Goal: Task Accomplishment & Management: Use online tool/utility

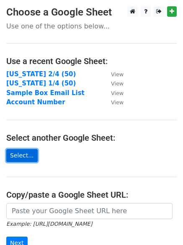
click at [27, 158] on link "Select..." at bounding box center [21, 155] width 31 height 13
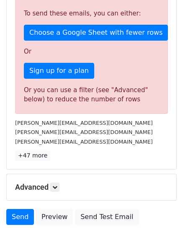
scroll to position [294, 0]
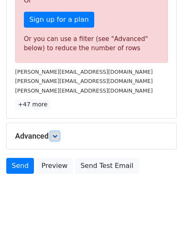
click at [54, 135] on link at bounding box center [54, 135] width 9 height 9
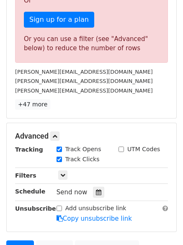
click at [59, 159] on input "Track Clicks" at bounding box center [58, 158] width 5 height 5
checkbox input "false"
click at [96, 194] on icon at bounding box center [98, 192] width 5 height 6
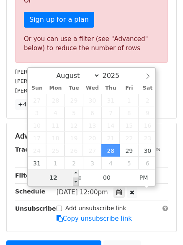
type input "2025-08-28 11:00"
type input "11"
click at [77, 181] on span at bounding box center [76, 181] width 6 height 8
type input "2025-08-28 10:00"
type input "10"
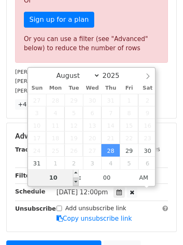
click at [77, 181] on span at bounding box center [76, 181] width 6 height 8
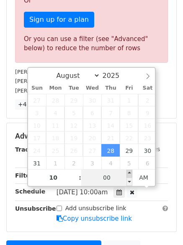
type input "2025-08-28 10:05"
type input "05"
click at [130, 173] on span at bounding box center [129, 173] width 6 height 8
type input "2025-08-28 10:10"
type input "10"
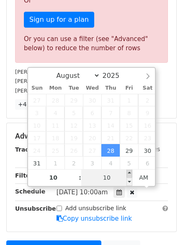
click at [130, 173] on span at bounding box center [129, 173] width 6 height 8
type input "2025-08-28 10:15"
type input "15"
click at [130, 173] on span at bounding box center [129, 173] width 6 height 8
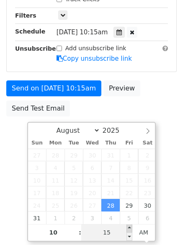
click at [130, 173] on span "8" at bounding box center [129, 167] width 18 height 13
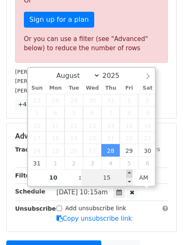
type input "2025-08-28 10:20"
type input "20"
click at [130, 175] on span at bounding box center [129, 173] width 6 height 8
type input "2025-08-28 10:25"
type input "25"
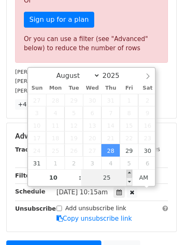
click at [129, 175] on span at bounding box center [129, 173] width 6 height 8
type input "2025-08-28 10:30"
type input "30"
click at [129, 173] on span at bounding box center [129, 173] width 6 height 8
type input "2025-08-28 10:35"
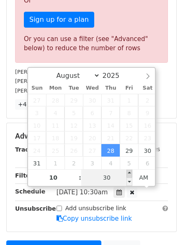
type input "35"
click at [127, 174] on span at bounding box center [129, 173] width 6 height 8
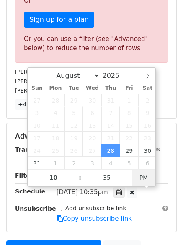
click at [132, 173] on span "PM" at bounding box center [143, 177] width 23 height 17
click at [143, 177] on span "AM" at bounding box center [143, 177] width 23 height 17
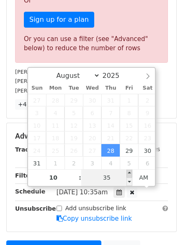
type input "2025-08-28 10:40"
type input "40"
click at [130, 170] on span at bounding box center [129, 173] width 6 height 8
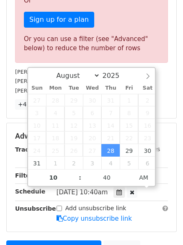
click at [161, 138] on h5 "Advanced" at bounding box center [91, 135] width 153 height 9
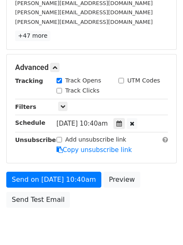
scroll to position [396, 0]
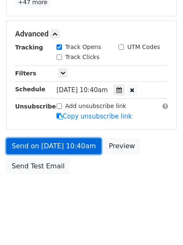
click at [64, 144] on link "Send on Aug 28 at 10:40am" at bounding box center [53, 146] width 95 height 16
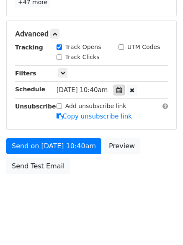
click at [124, 93] on div at bounding box center [118, 89] width 11 height 11
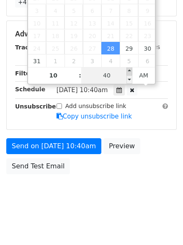
type input "2025-08-28 10:45"
type input "45"
click at [130, 70] on span at bounding box center [129, 71] width 6 height 8
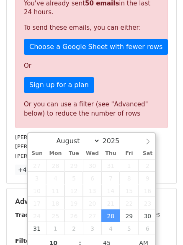
scroll to position [271, 0]
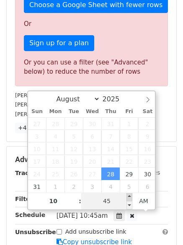
type input "2025-08-28 10:50"
type input "50"
click at [127, 196] on span at bounding box center [129, 196] width 6 height 8
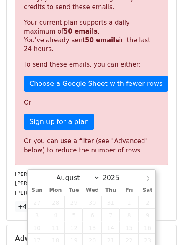
scroll to position [313, 0]
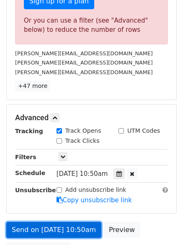
click at [73, 228] on link "Send on Aug 28 at 10:50am" at bounding box center [53, 230] width 95 height 16
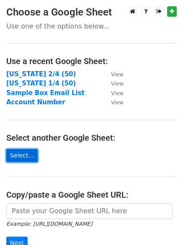
click at [23, 151] on link "Select..." at bounding box center [21, 155] width 31 height 13
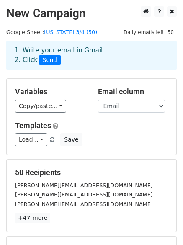
click at [110, 136] on div "Load... No templates saved Save" at bounding box center [91, 139] width 165 height 13
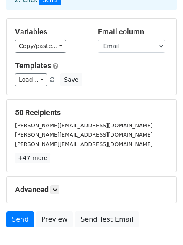
scroll to position [113, 0]
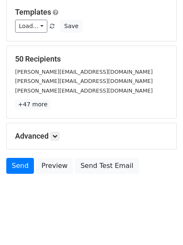
click at [56, 130] on div "Advanced Tracking Track Opens UTM Codes Track Clicks Filters Only include sprea…" at bounding box center [91, 136] width 169 height 26
click at [56, 140] on link at bounding box center [54, 135] width 9 height 9
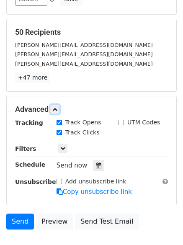
scroll to position [155, 0]
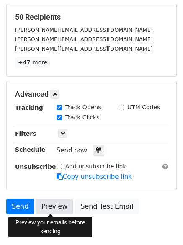
click at [42, 206] on link "Preview" at bounding box center [54, 206] width 37 height 16
click at [49, 208] on link "Preview" at bounding box center [54, 206] width 37 height 16
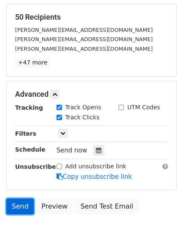
click at [18, 205] on link "Send" at bounding box center [20, 206] width 28 height 16
